Goal: Task Accomplishment & Management: Manage account settings

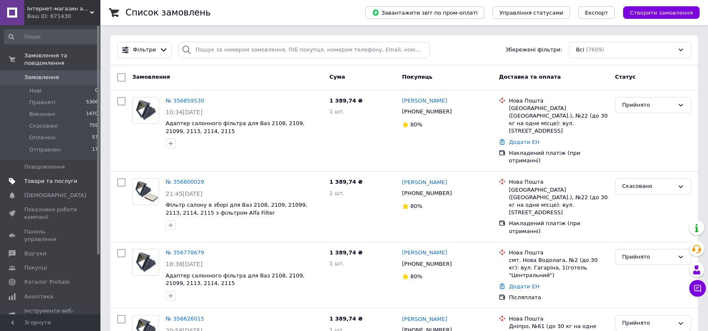
click at [52, 177] on span "Товари та послуги" at bounding box center [50, 181] width 53 height 8
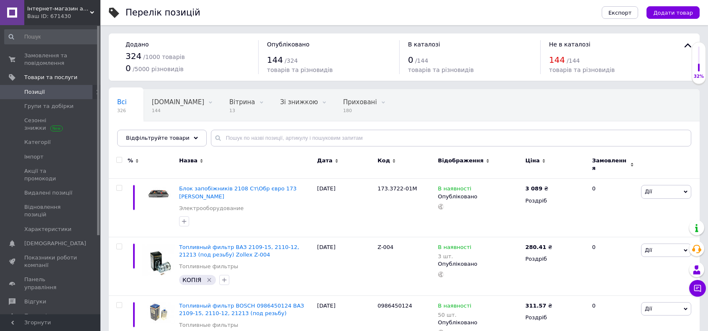
click at [249, 126] on div "Всі 326 [DOMAIN_NAME] 144 Видалити Редагувати Вітрина 13 Видалити Редагувати Зі…" at bounding box center [404, 121] width 591 height 69
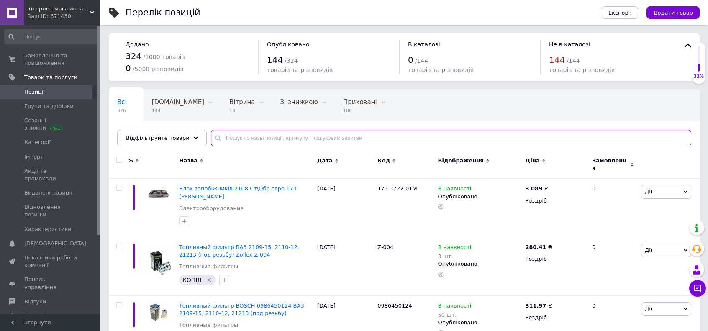
click at [253, 137] on input "text" at bounding box center [451, 138] width 480 height 17
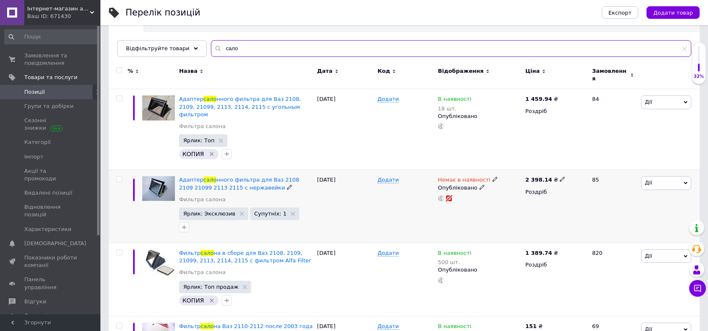
scroll to position [167, 0]
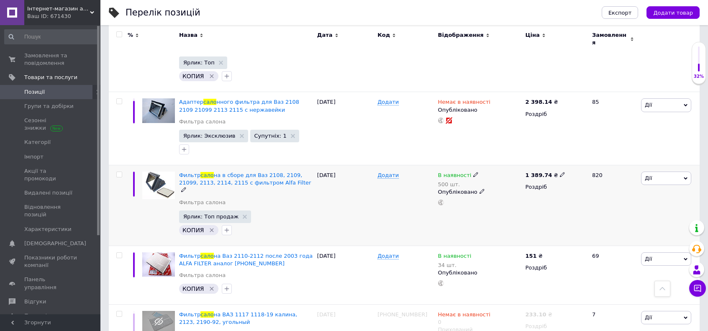
type input "сало"
click at [560, 172] on use at bounding box center [562, 174] width 5 height 5
click at [578, 158] on input "1389.74" at bounding box center [599, 166] width 64 height 17
type input "1589.74"
click at [515, 203] on div "В наявності 500 шт. Опубліковано" at bounding box center [479, 205] width 87 height 81
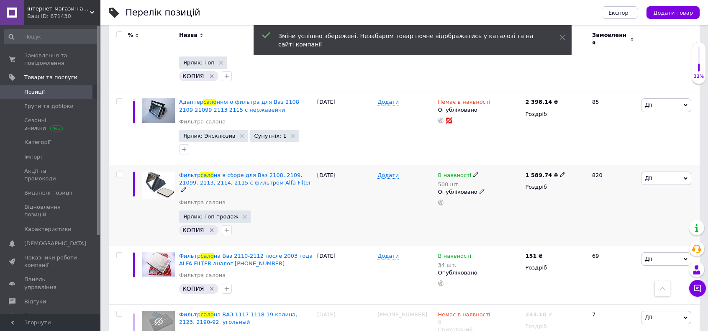
click at [515, 203] on div "В наявності 500 шт. Опубліковано" at bounding box center [479, 205] width 87 height 81
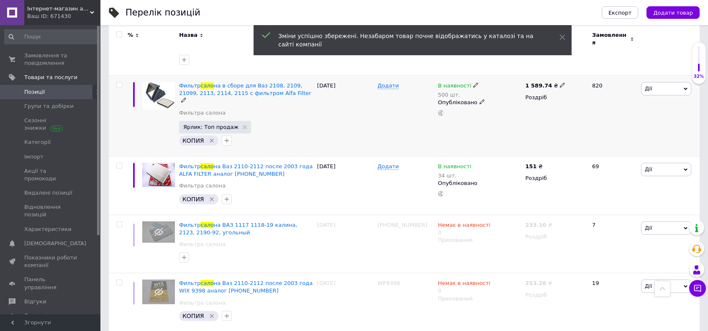
scroll to position [293, 0]
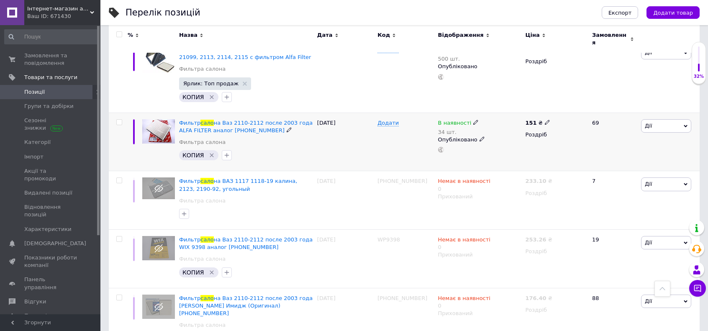
click at [545, 120] on icon at bounding box center [547, 122] width 5 height 5
click at [564, 105] on input "151" at bounding box center [586, 113] width 64 height 17
type input "171"
click at [522, 137] on div "В наявності 34 шт. Опубліковано" at bounding box center [479, 142] width 87 height 59
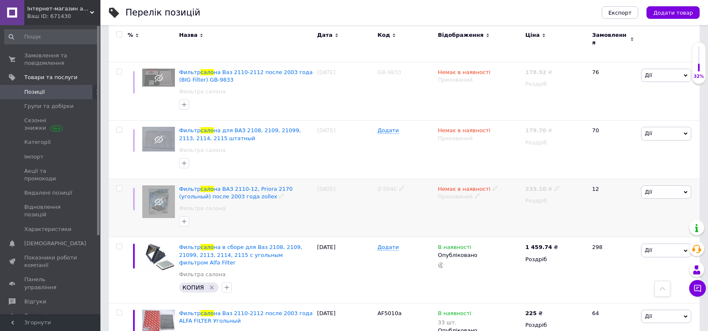
scroll to position [806, 0]
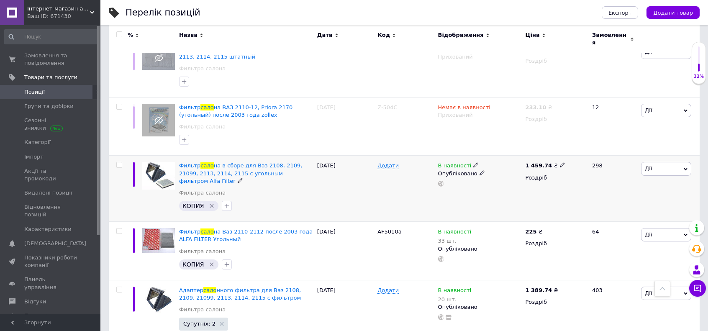
click at [560, 163] on use at bounding box center [562, 165] width 5 height 5
click at [578, 148] on input "1459.74" at bounding box center [599, 156] width 64 height 17
type input "1759.74"
click at [512, 171] on div "В наявності Опубліковано" at bounding box center [479, 189] width 87 height 66
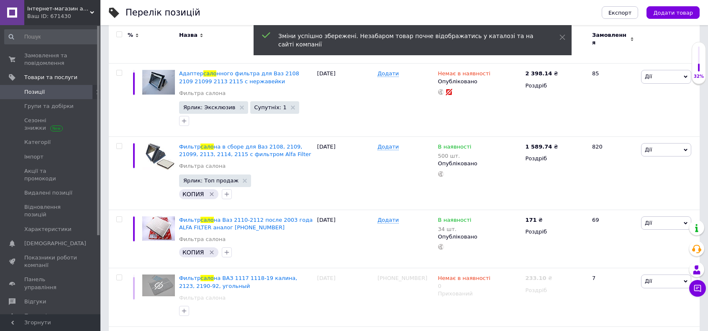
scroll to position [220, 0]
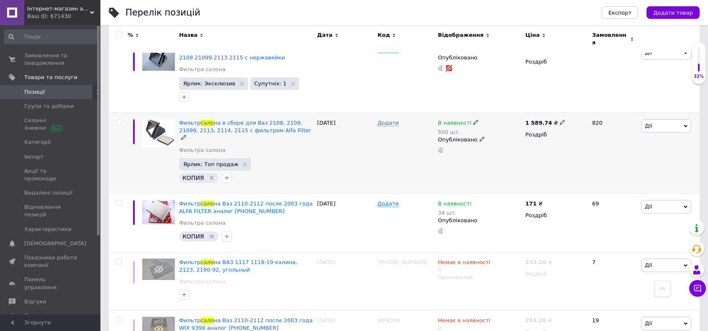
click at [560, 120] on icon at bounding box center [562, 122] width 5 height 5
type input "1589.96"
click at [547, 149] on div "1 589.74 ₴ Ціна 1589.96 Валюта ₴ $ EUR CHF GBP ¥ PLN ₸ MDL HUF KGS CNY TRY KRW …" at bounding box center [555, 153] width 64 height 81
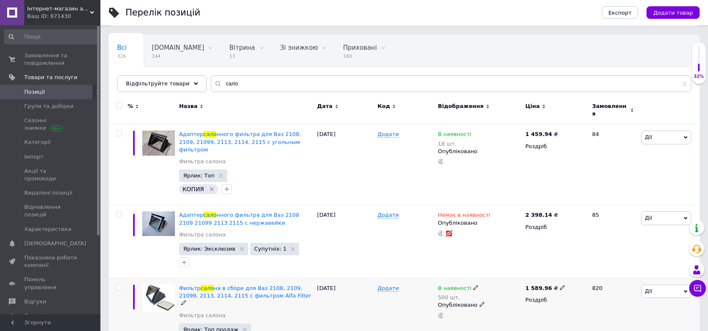
scroll to position [52, 0]
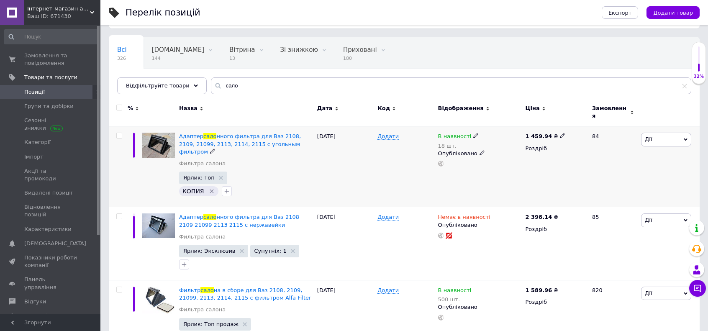
click at [560, 133] on icon at bounding box center [562, 135] width 5 height 5
click at [579, 122] on input "1459.94" at bounding box center [599, 127] width 64 height 17
type input "1759.94"
click at [525, 174] on div "1 459.94 ₴ Ціна 1759.94 Валюта ₴ $ EUR CHF GBP ¥ PLN ₸ MDL HUF KGS CNY TRY KRW …" at bounding box center [555, 166] width 64 height 81
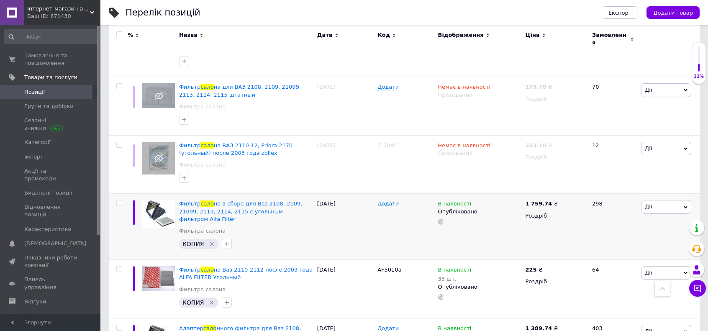
scroll to position [806, 0]
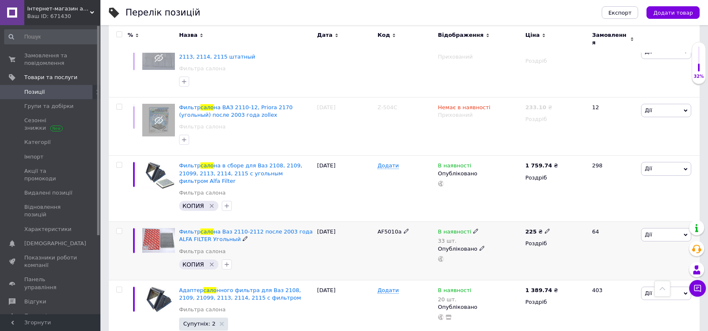
click at [545, 228] on icon at bounding box center [547, 230] width 5 height 5
click at [565, 214] on input "225" at bounding box center [586, 222] width 64 height 17
type input "245"
click at [518, 186] on div "В наявності Опубліковано" at bounding box center [479, 189] width 87 height 66
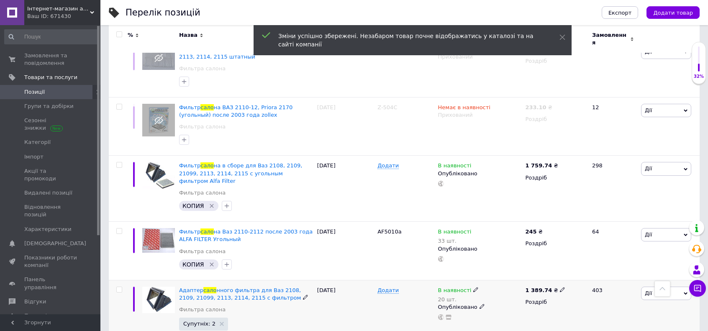
click at [560, 287] on icon at bounding box center [562, 289] width 5 height 5
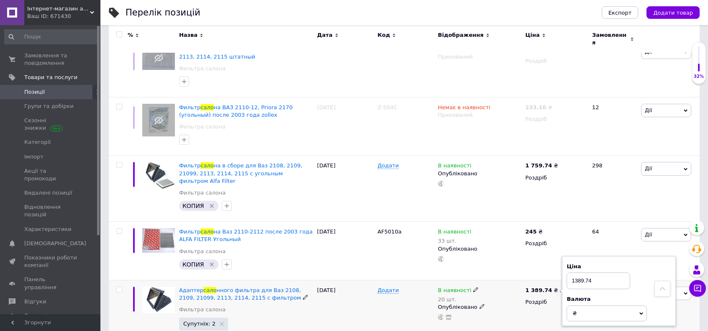
click at [578, 272] on input "1389.74" at bounding box center [599, 280] width 64 height 17
type input "1589.74"
click at [506, 291] on div "В наявності 20 шт. Опубліковано" at bounding box center [479, 316] width 87 height 73
click at [511, 303] on div "Опубліковано" at bounding box center [479, 307] width 83 height 8
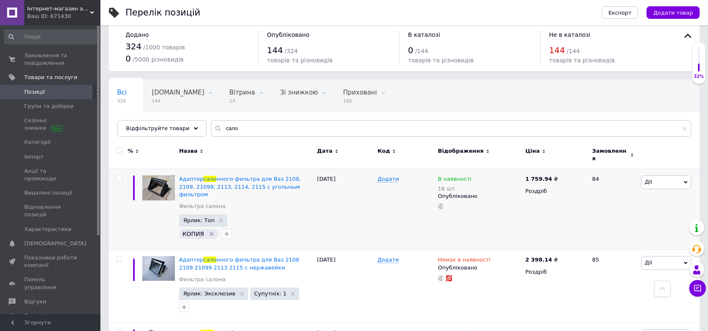
scroll to position [0, 0]
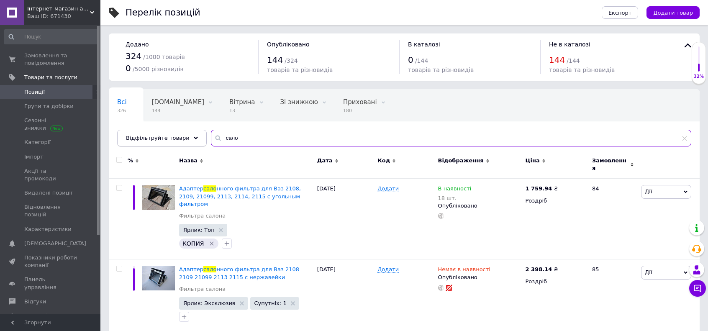
drag, startPoint x: 252, startPoint y: 133, endPoint x: 183, endPoint y: 133, distance: 69.1
click at [183, 133] on div "Відфільтруйте товари сало" at bounding box center [404, 138] width 574 height 17
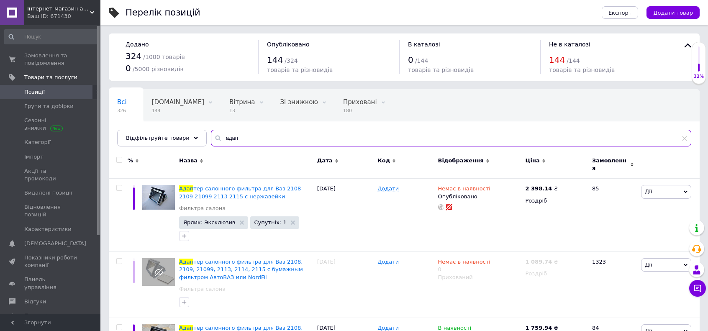
type input "адап"
